Goal: Information Seeking & Learning: Check status

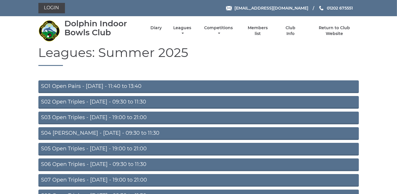
click at [127, 116] on link "S03 Open Triples - [DATE] - 19:00 to 21:00" at bounding box center [198, 117] width 321 height 13
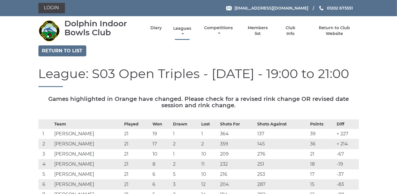
click at [180, 28] on link "Leagues" at bounding box center [182, 31] width 21 height 11
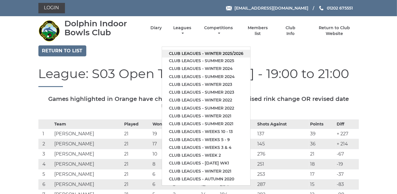
click at [189, 53] on link "Club leagues - Winter 2025/2026" at bounding box center [206, 54] width 88 height 8
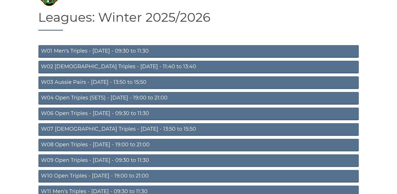
scroll to position [52, 0]
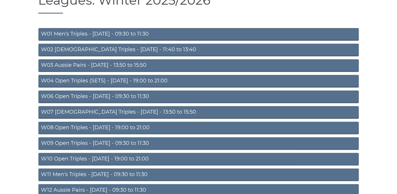
click at [129, 125] on link "W08 Open Triples - [DATE] - 19:00 to 21:00" at bounding box center [198, 128] width 321 height 13
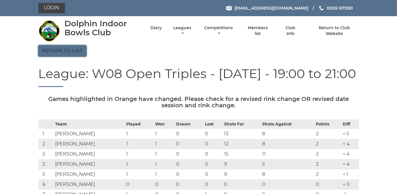
click at [69, 48] on link "Return to list" at bounding box center [62, 50] width 48 height 11
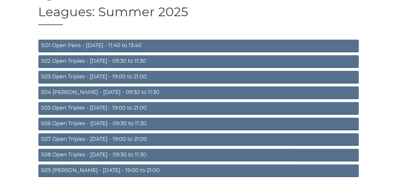
scroll to position [50, 0]
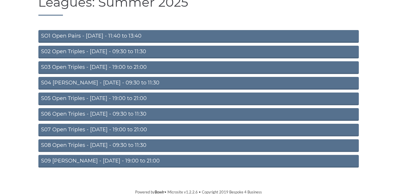
click at [131, 96] on link "S05 Open Triples - [DATE] - 19:00 to 21:00" at bounding box center [198, 98] width 321 height 13
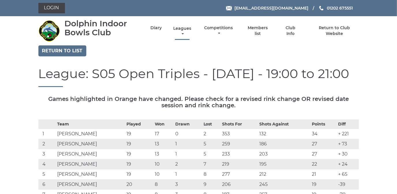
click at [181, 29] on link "Leagues" at bounding box center [182, 31] width 21 height 11
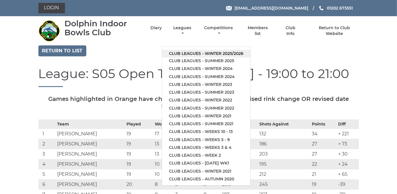
click at [185, 53] on link "Club leagues - Winter 2025/2026" at bounding box center [206, 54] width 88 height 8
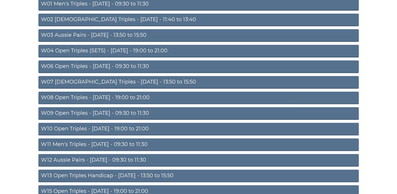
scroll to position [79, 0]
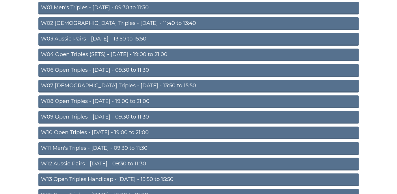
click at [132, 129] on link "W10 Open Triples - Wednesday - 19:00 to 21:00" at bounding box center [198, 133] width 321 height 13
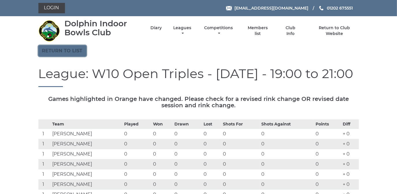
click at [63, 49] on link "Return to list" at bounding box center [62, 50] width 48 height 11
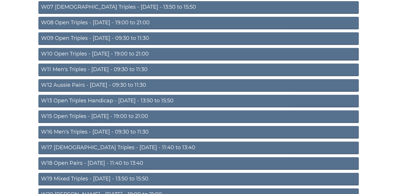
scroll to position [157, 0]
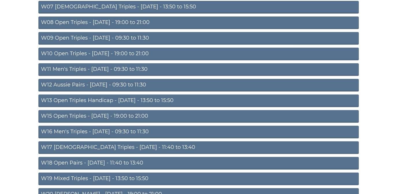
click at [122, 116] on link "W15 Open Triples - [DATE] - 19:00 to 21:00" at bounding box center [198, 116] width 321 height 13
